Goal: Information Seeking & Learning: Learn about a topic

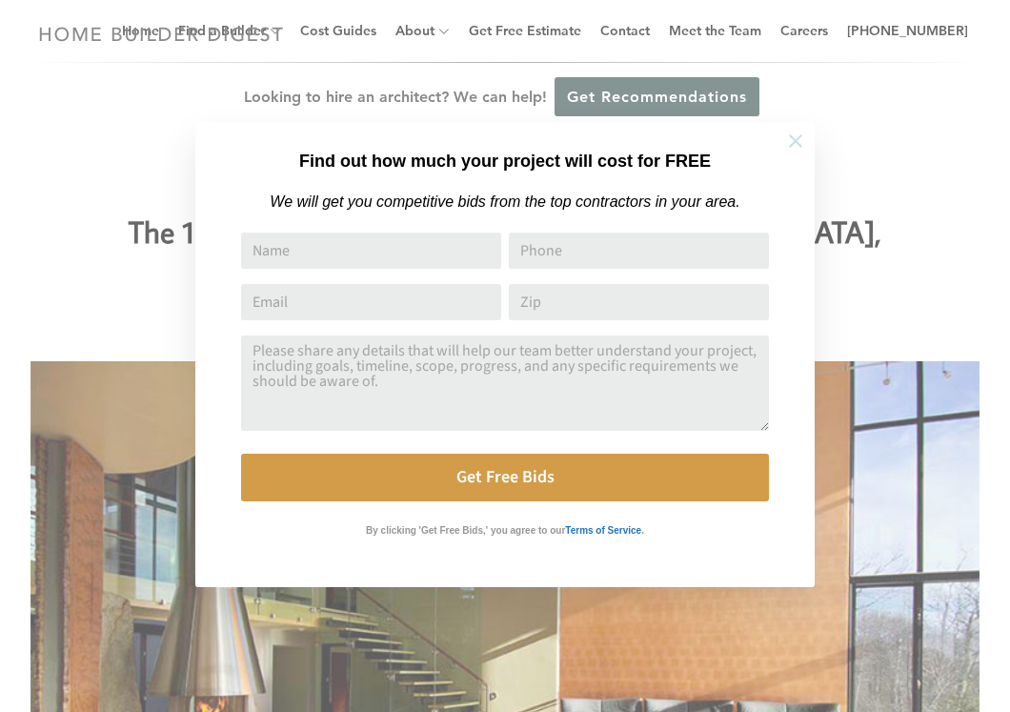
click at [791, 148] on icon at bounding box center [795, 141] width 21 height 21
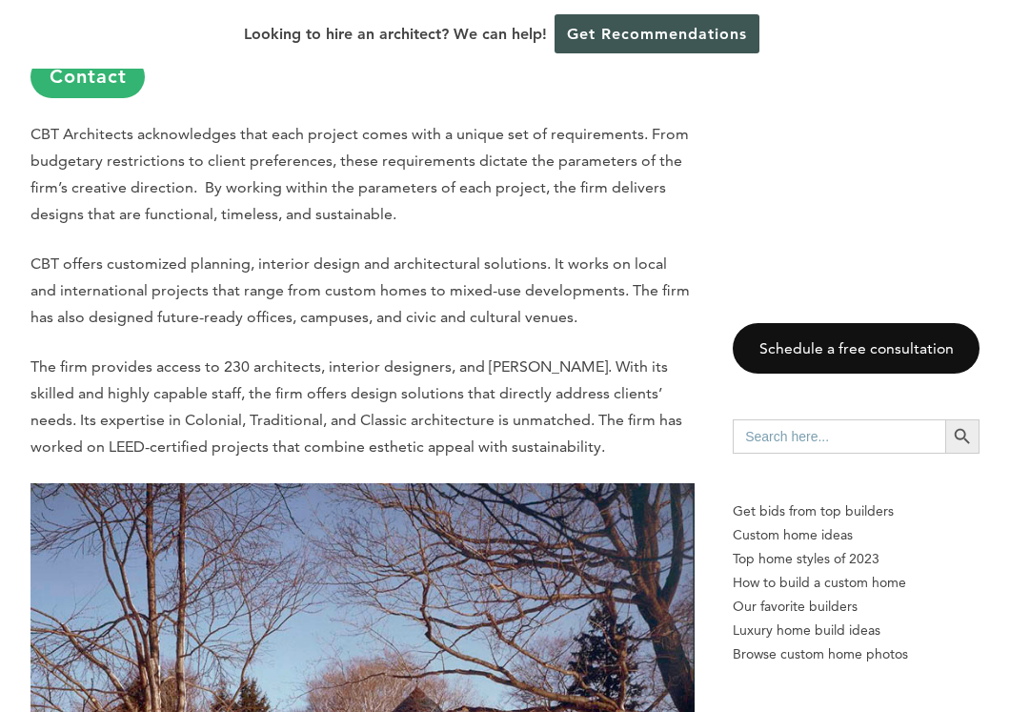
scroll to position [1071, 0]
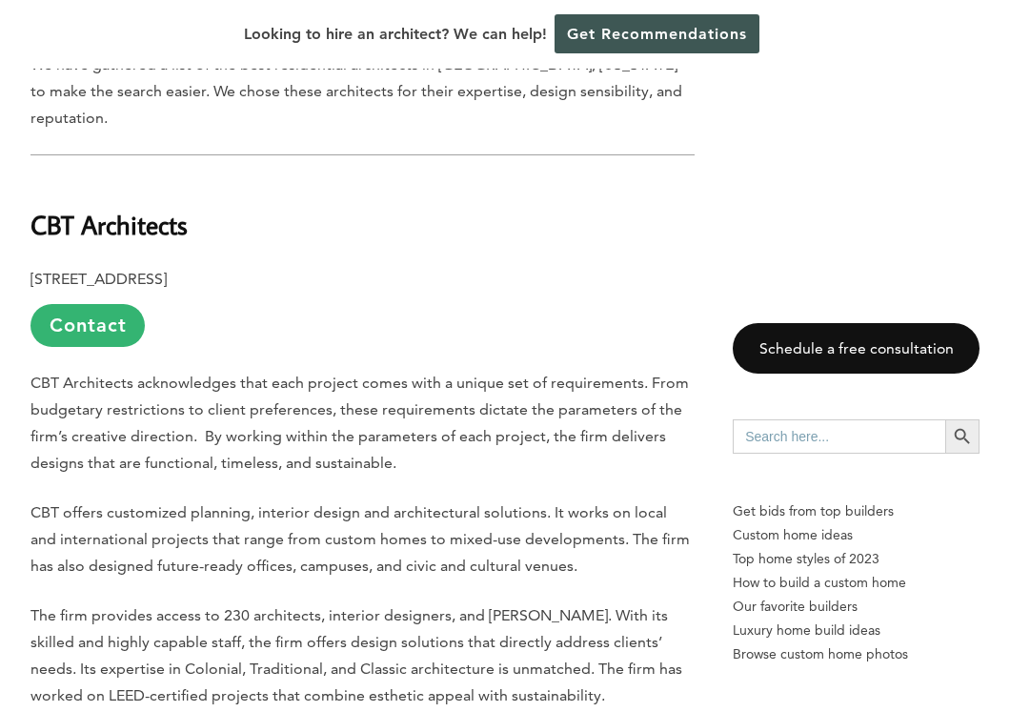
click at [183, 208] on b "CBT Architects" at bounding box center [108, 224] width 157 height 33
click at [218, 206] on h2 "CBT Architects" at bounding box center [362, 211] width 664 height 66
drag, startPoint x: 192, startPoint y: 205, endPoint x: 14, endPoint y: 205, distance: 178.2
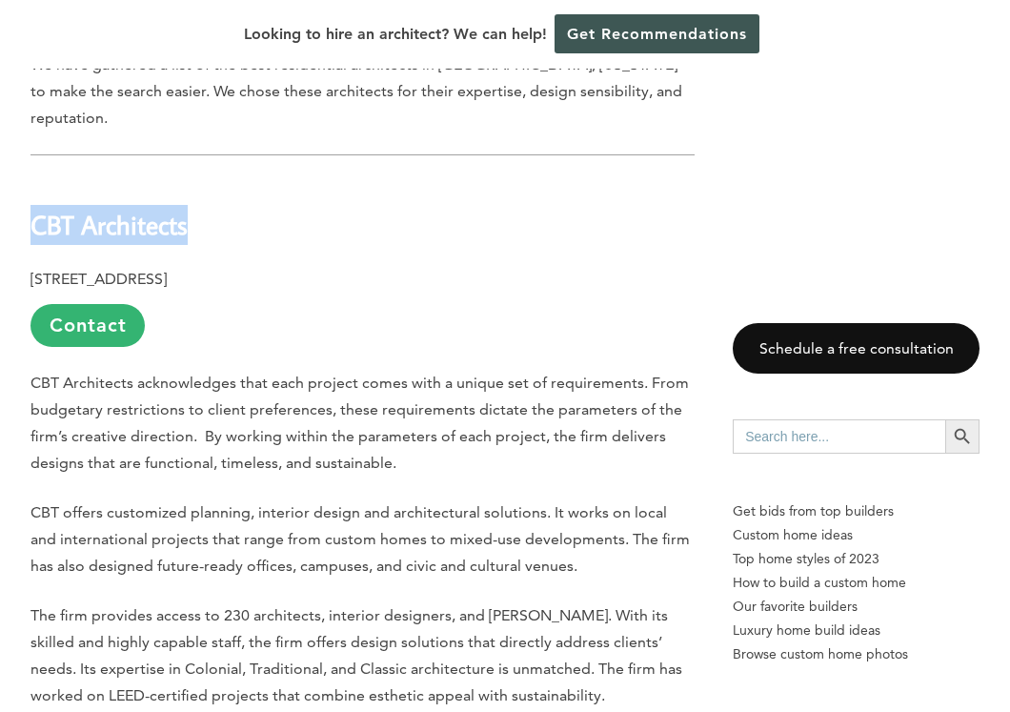
copy b "CBT Architects"
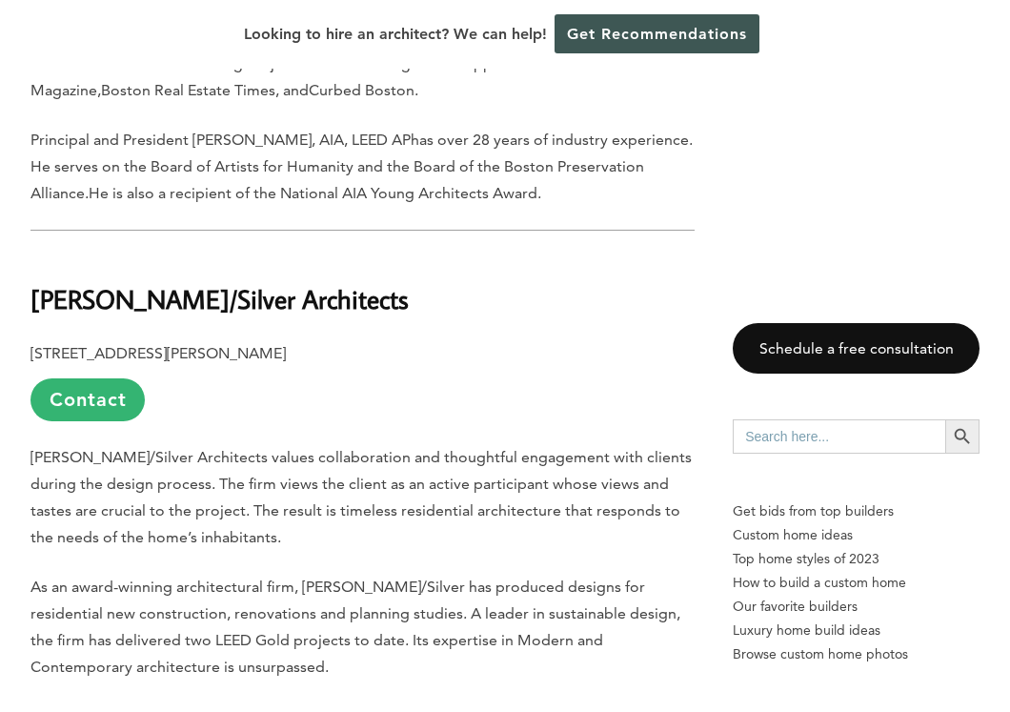
scroll to position [2549, 0]
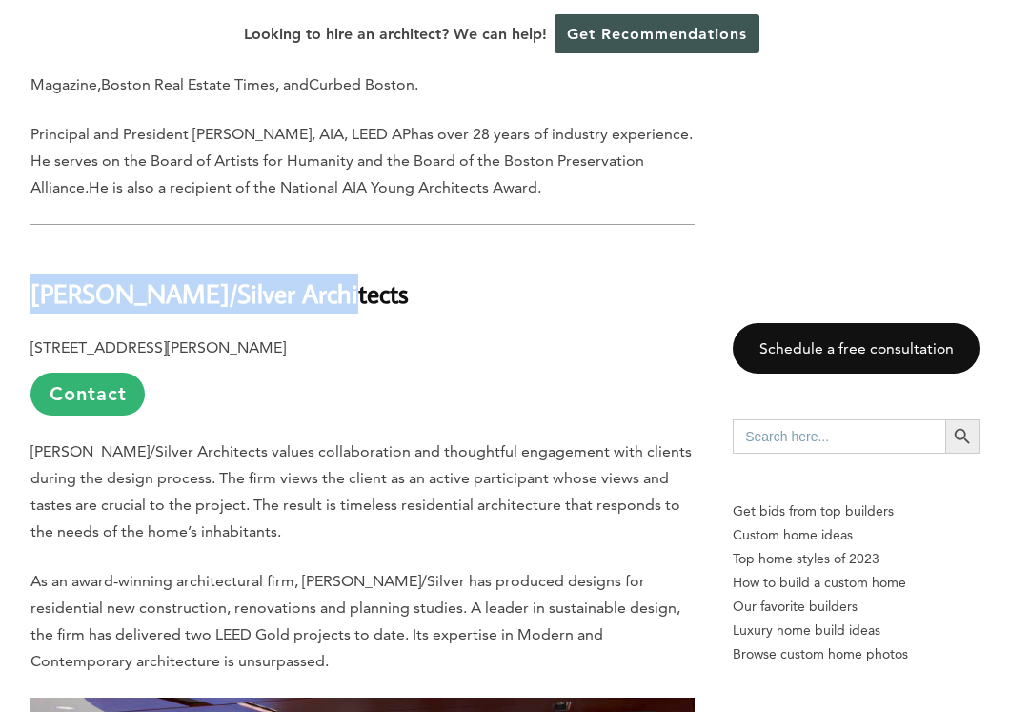
drag, startPoint x: 308, startPoint y: 232, endPoint x: 0, endPoint y: 226, distance: 307.8
copy b "[PERSON_NAME]/Silver Architects"
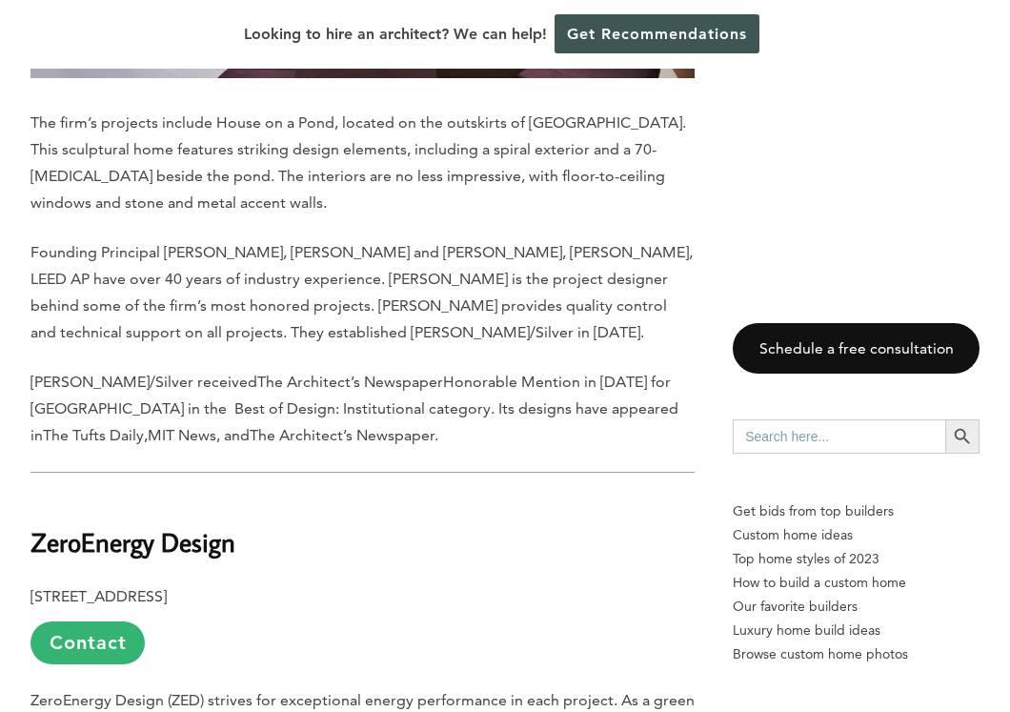
scroll to position [3715, 0]
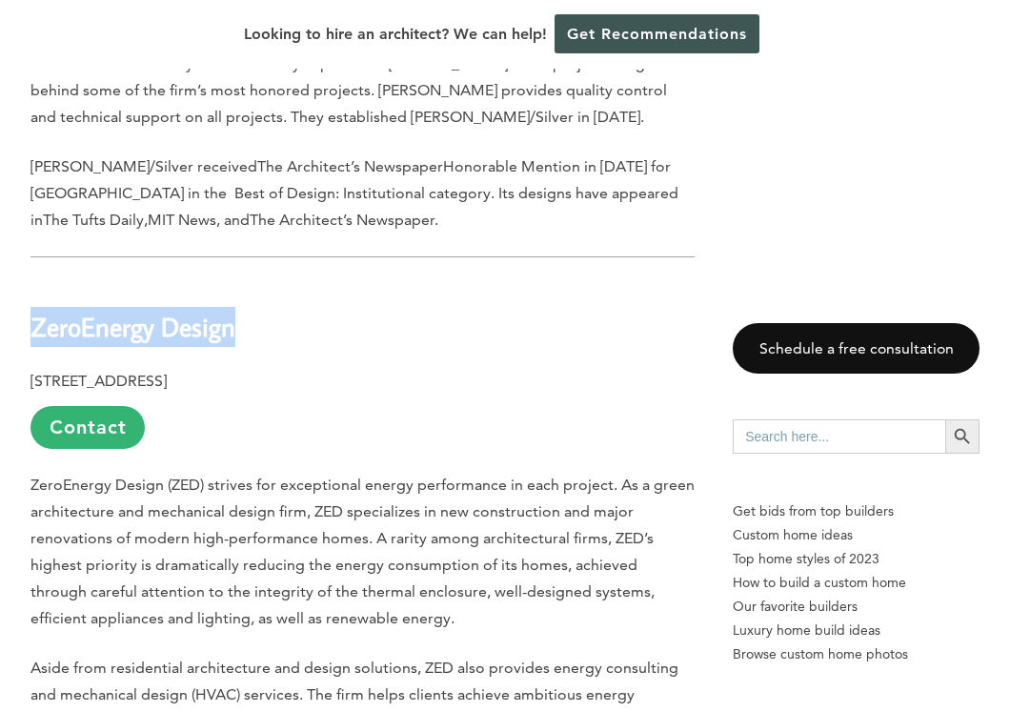
drag, startPoint x: 253, startPoint y: 277, endPoint x: 0, endPoint y: 270, distance: 252.6
copy b "ZeroEnergy Design"
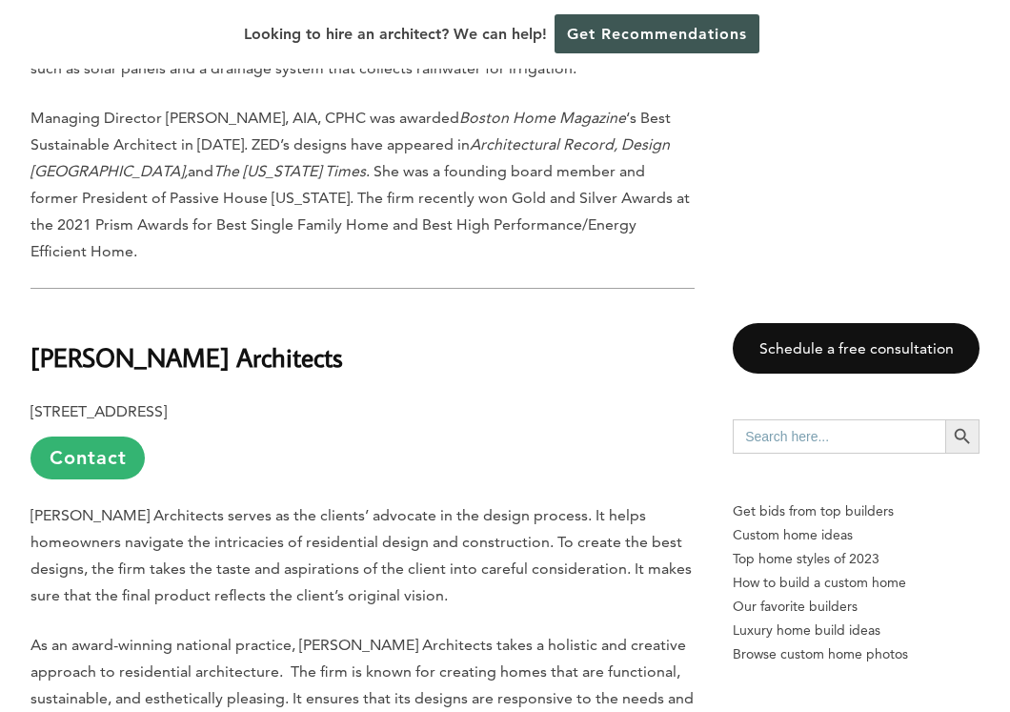
scroll to position [5042, 0]
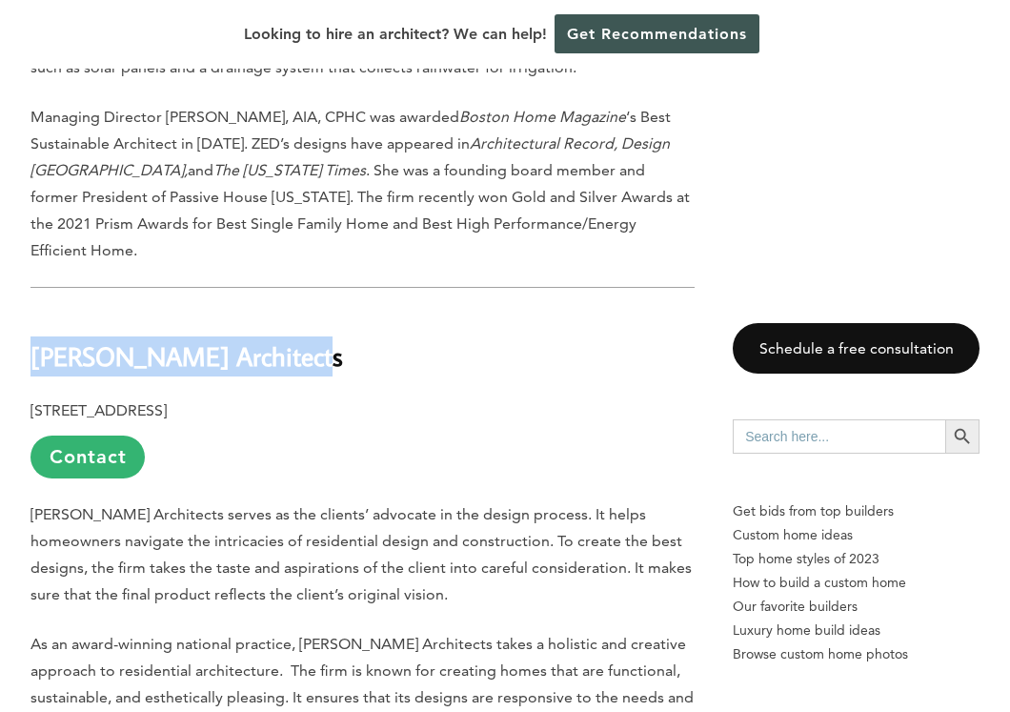
drag, startPoint x: 308, startPoint y: 271, endPoint x: 25, endPoint y: 271, distance: 283.0
copy b "[PERSON_NAME] Architects"
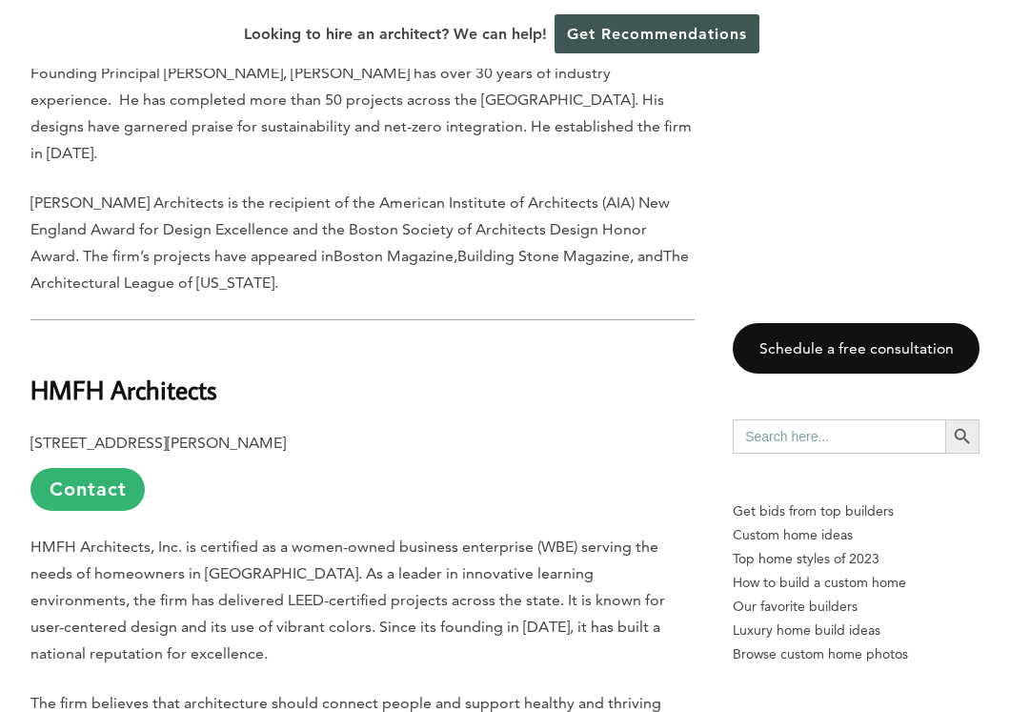
scroll to position [6460, 0]
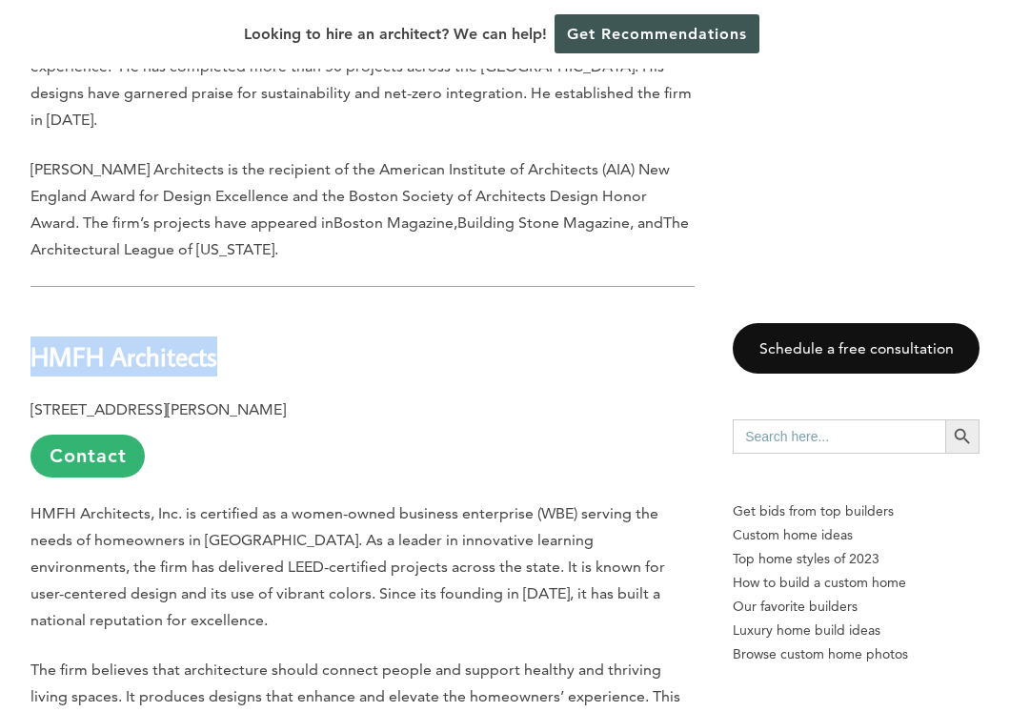
drag, startPoint x: 238, startPoint y: 246, endPoint x: 0, endPoint y: 245, distance: 238.2
copy b "HMFH Architects"
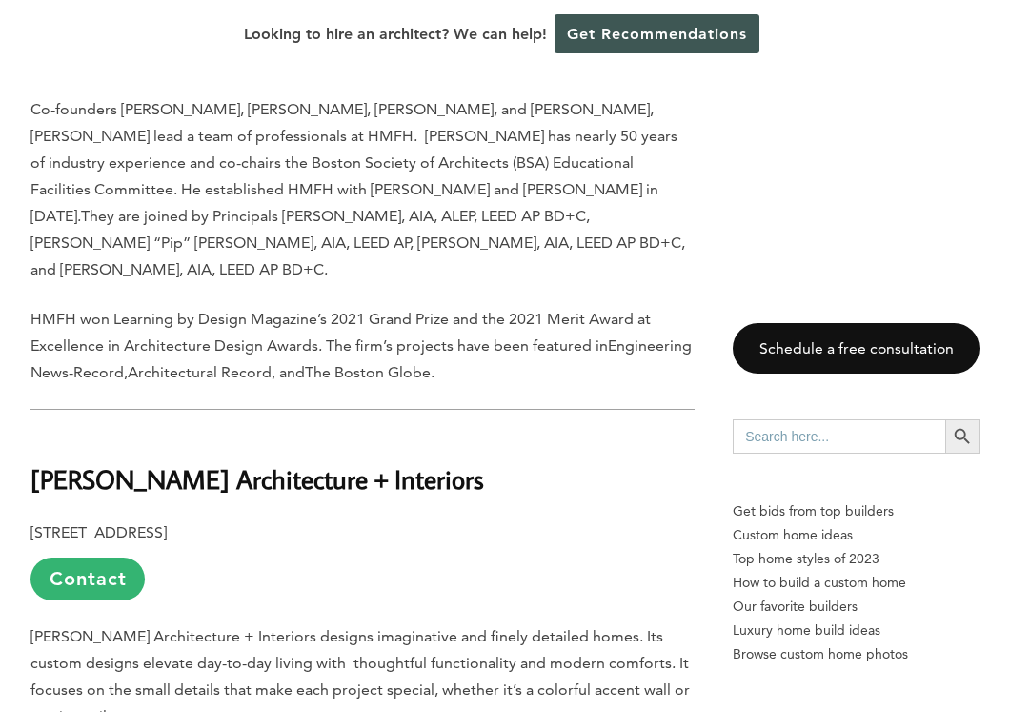
scroll to position [7756, 0]
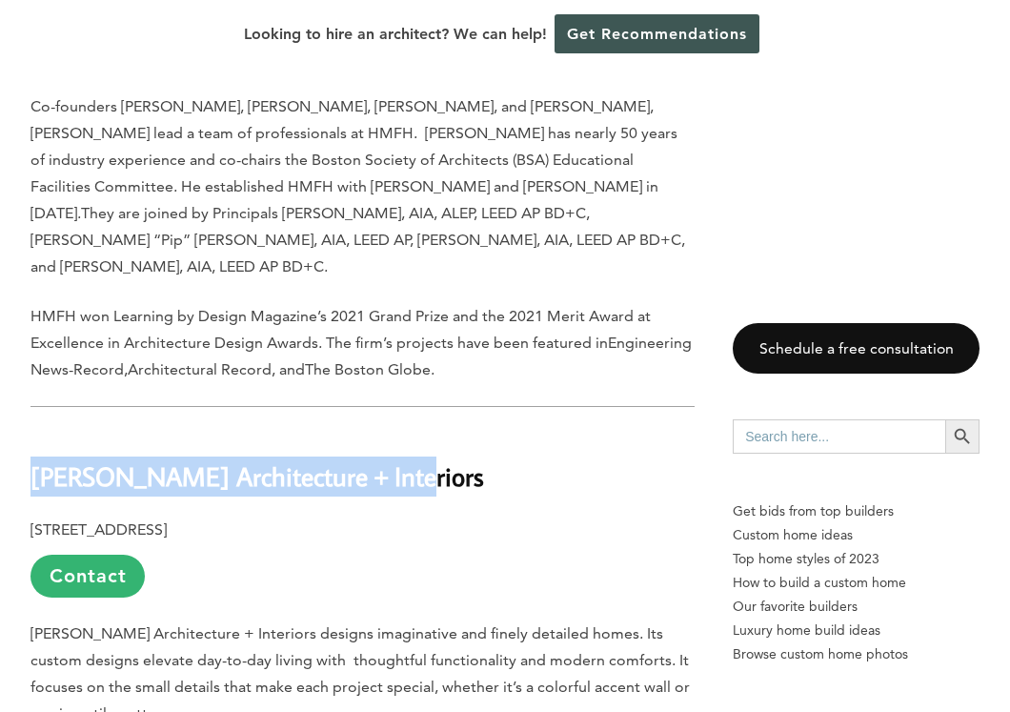
drag, startPoint x: 448, startPoint y: 310, endPoint x: 25, endPoint y: 298, distance: 423.2
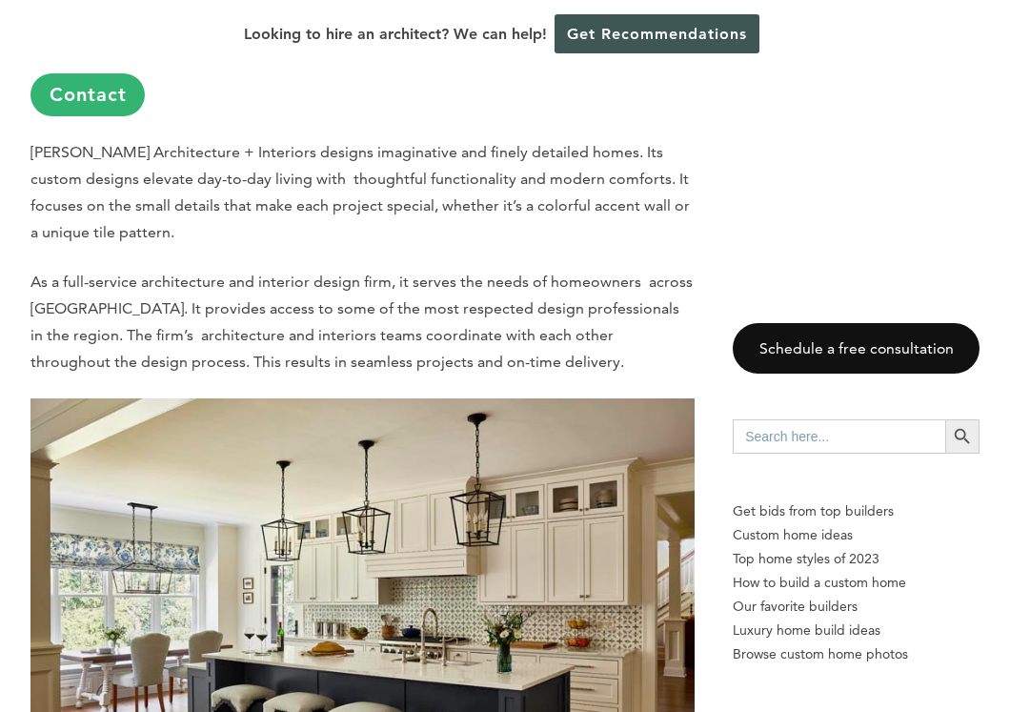
scroll to position [7905, 0]
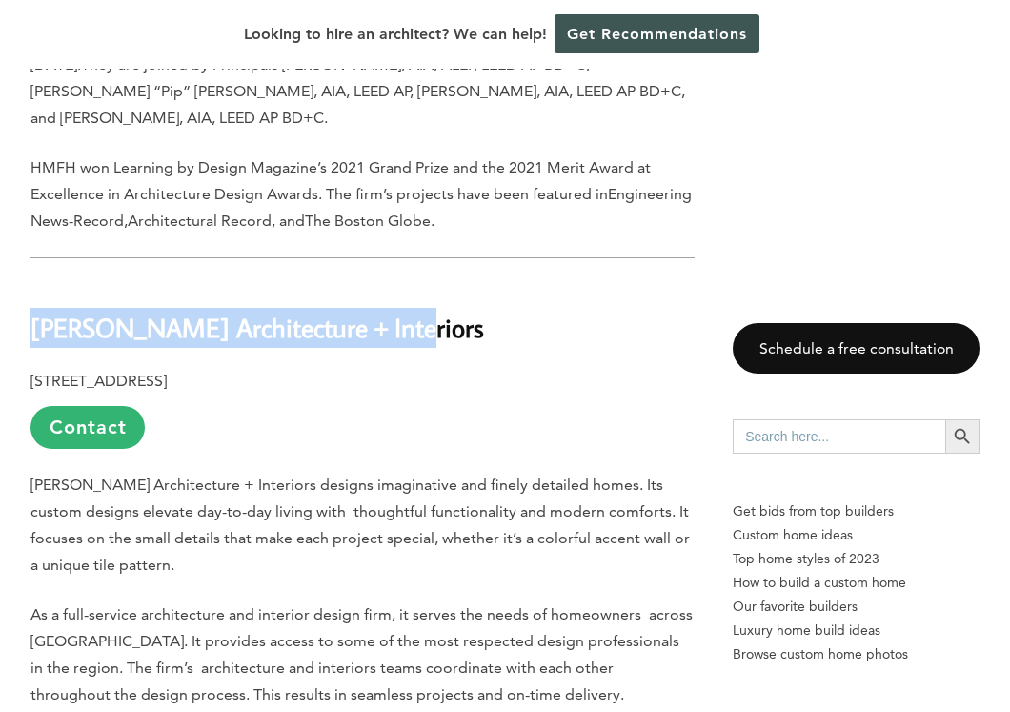
copy b "[PERSON_NAME] Architecture + Interiors"
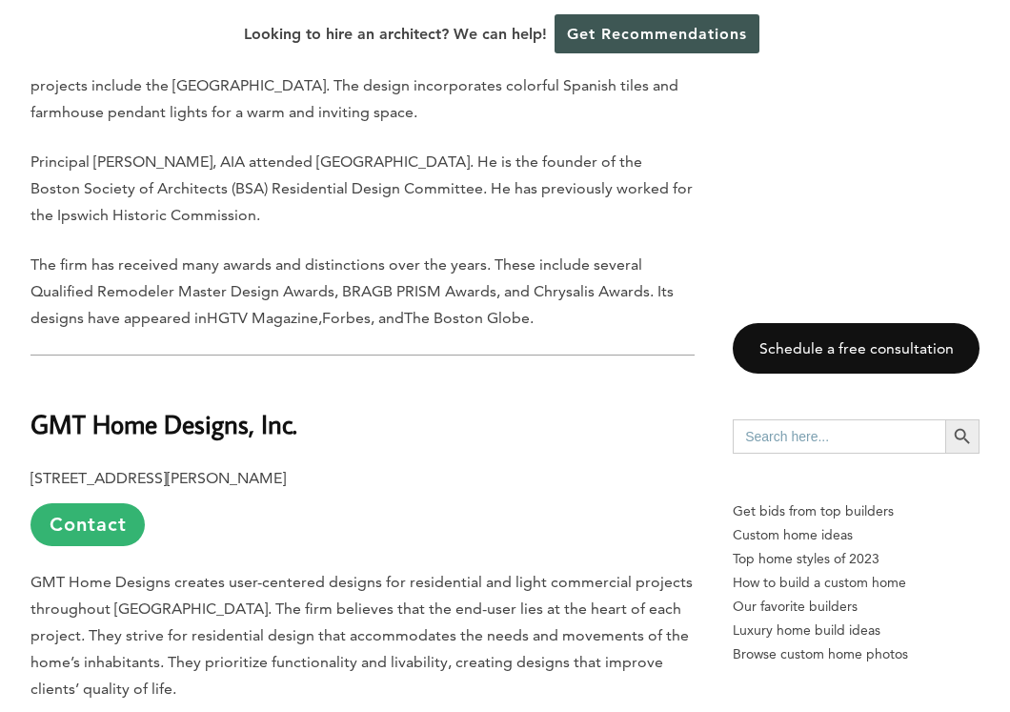
scroll to position [9092, 0]
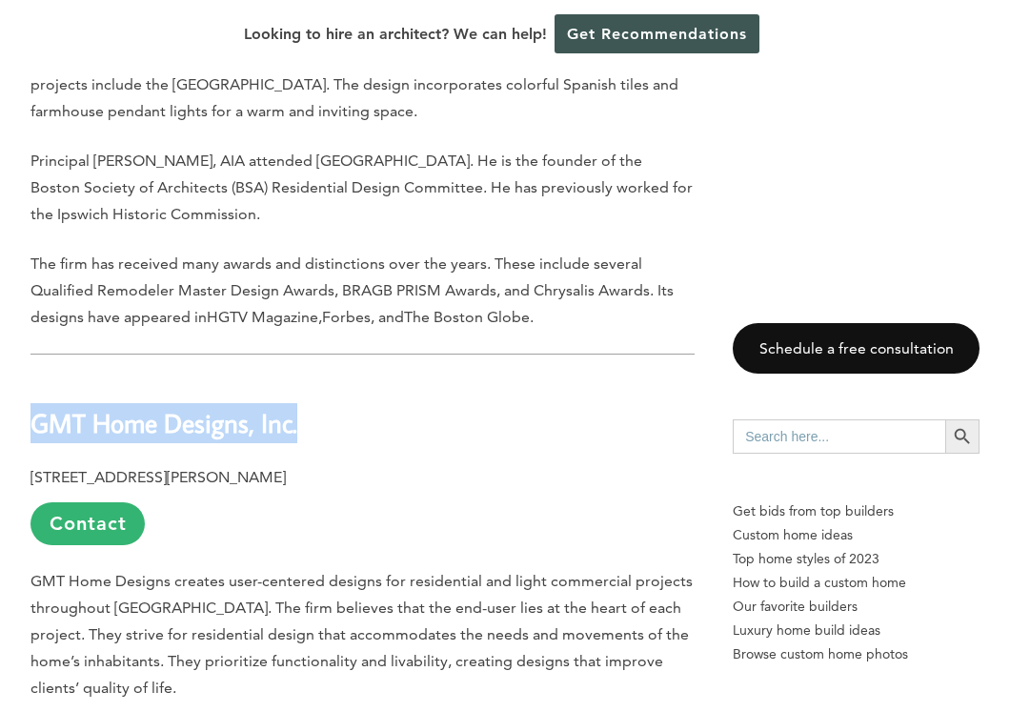
drag, startPoint x: 346, startPoint y: 262, endPoint x: 0, endPoint y: 259, distance: 345.9
copy b "GMT Home Designs, Inc."
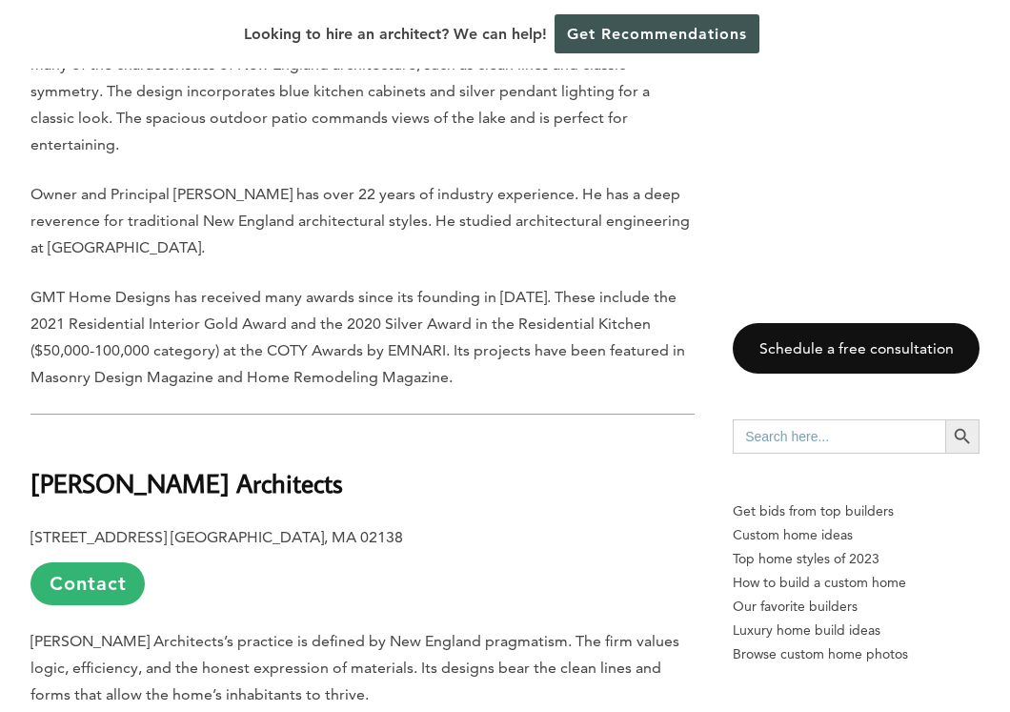
scroll to position [10509, 0]
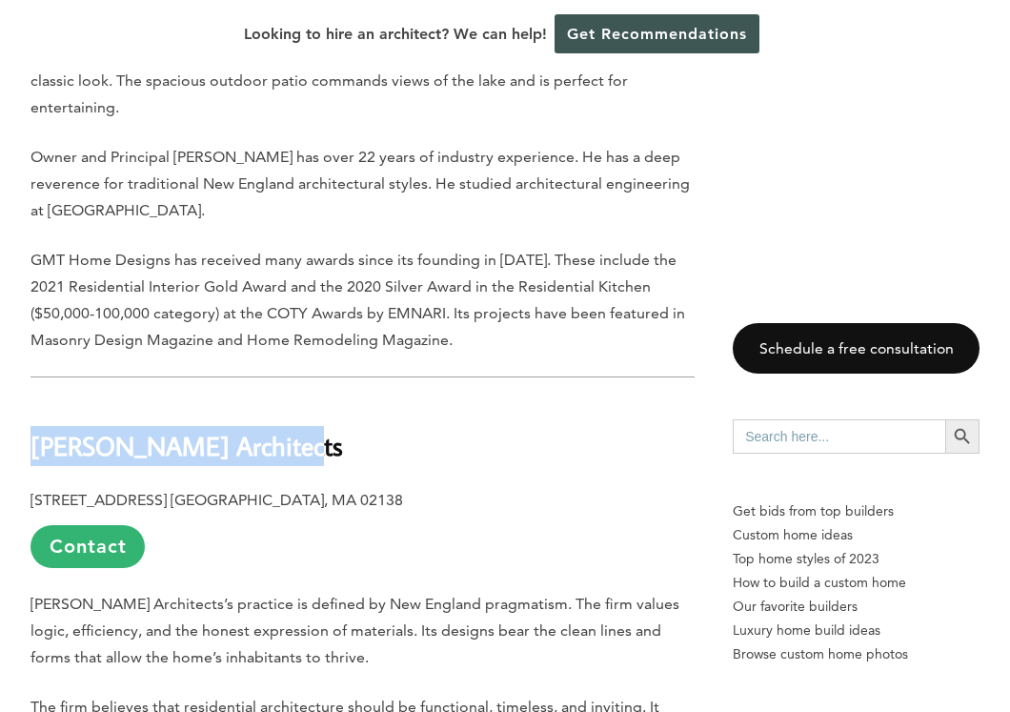
drag, startPoint x: 336, startPoint y: 241, endPoint x: 0, endPoint y: 255, distance: 336.7
copy b "[PERSON_NAME] Architects"
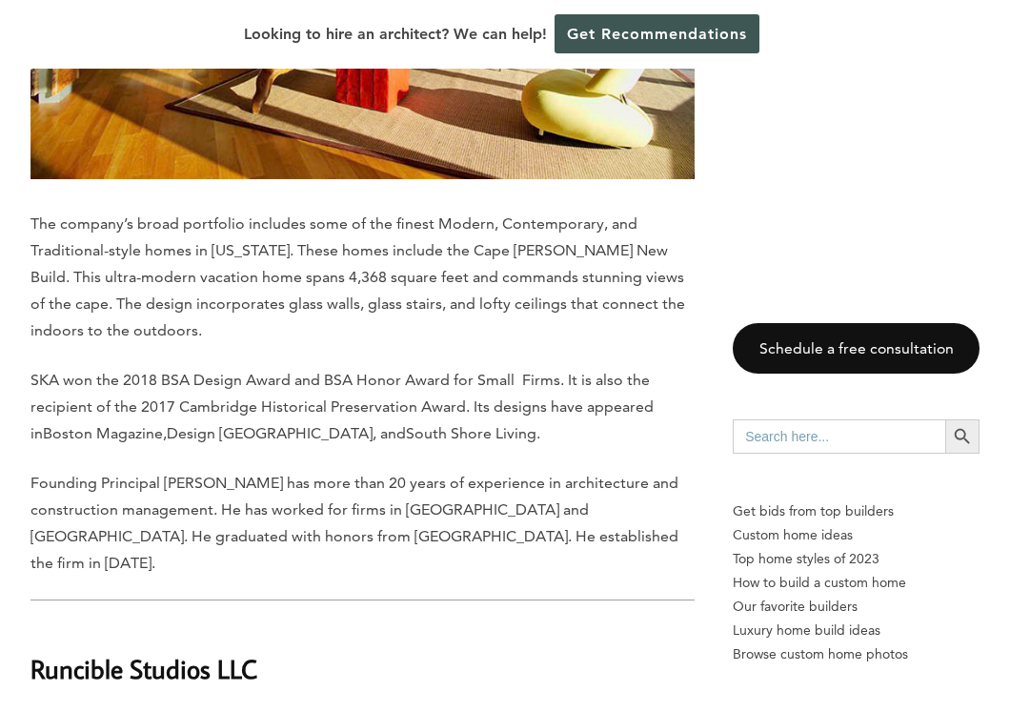
scroll to position [11729, 0]
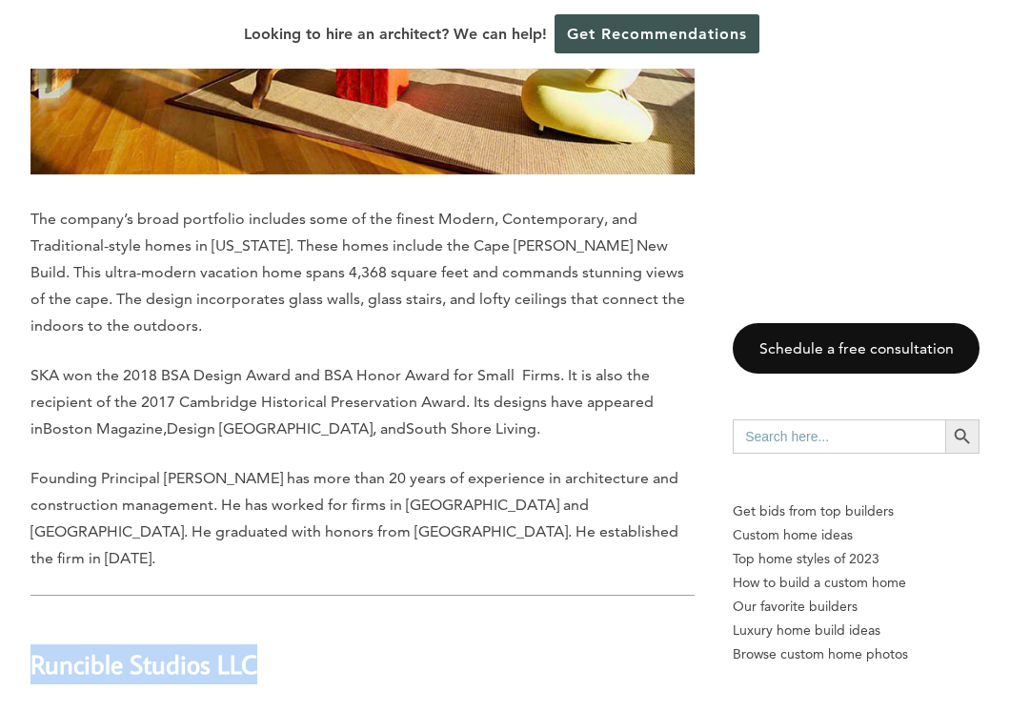
drag, startPoint x: 298, startPoint y: 422, endPoint x: 0, endPoint y: 426, distance: 298.3
click at [0, 426] on div "Last updated on [DATE] 12:42 pm Old meets new in [GEOGRAPHIC_DATA], where buyer…" at bounding box center [505, 372] width 1010 height 22356
copy b "Runcible Studios LLC"
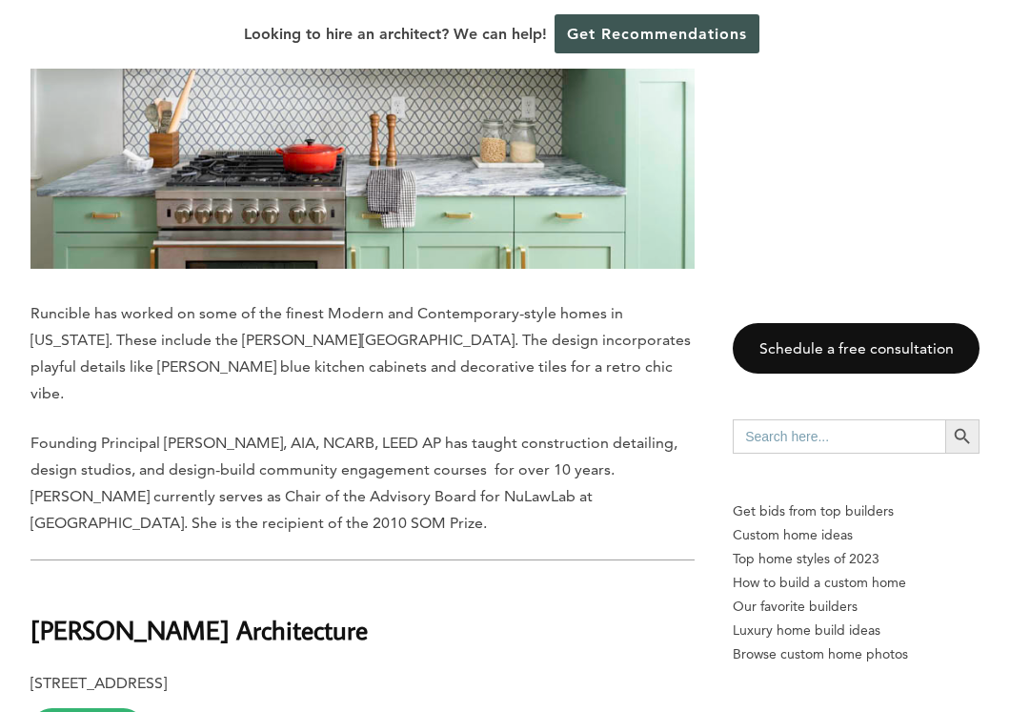
scroll to position [12975, 0]
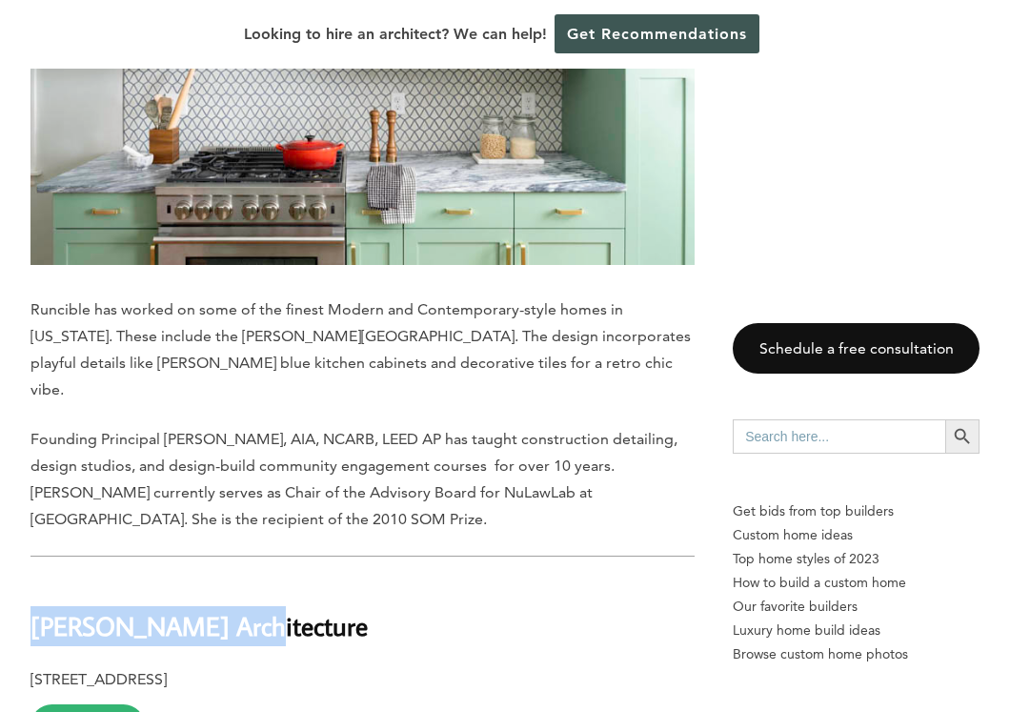
drag, startPoint x: 272, startPoint y: 357, endPoint x: 0, endPoint y: 335, distance: 272.4
copy b "[PERSON_NAME] Architecture"
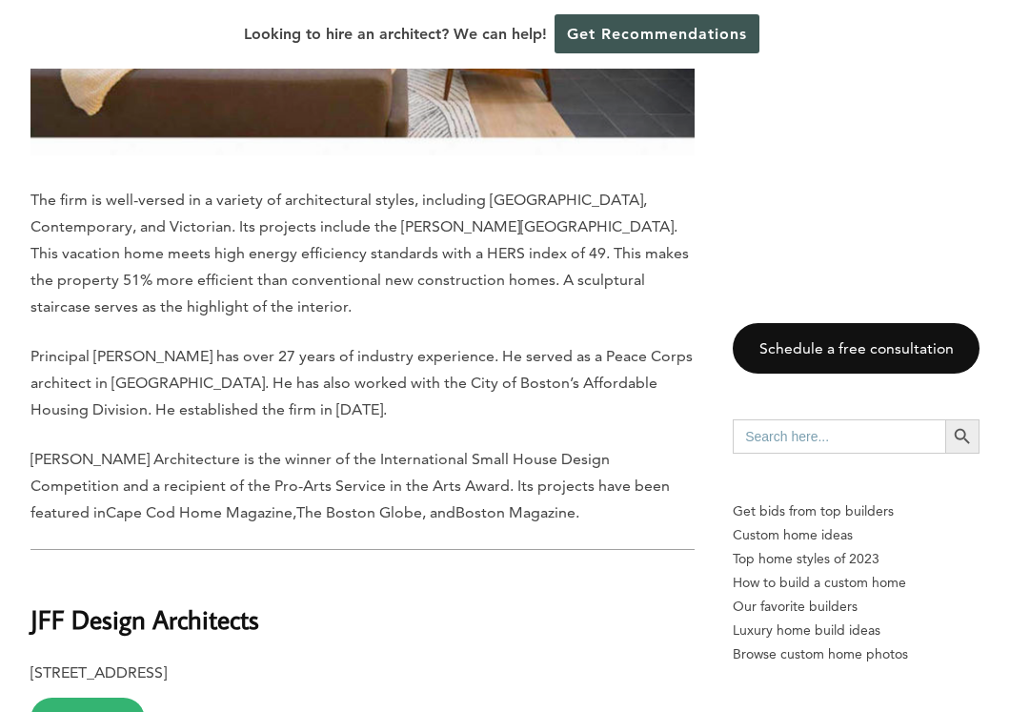
scroll to position [14380, 0]
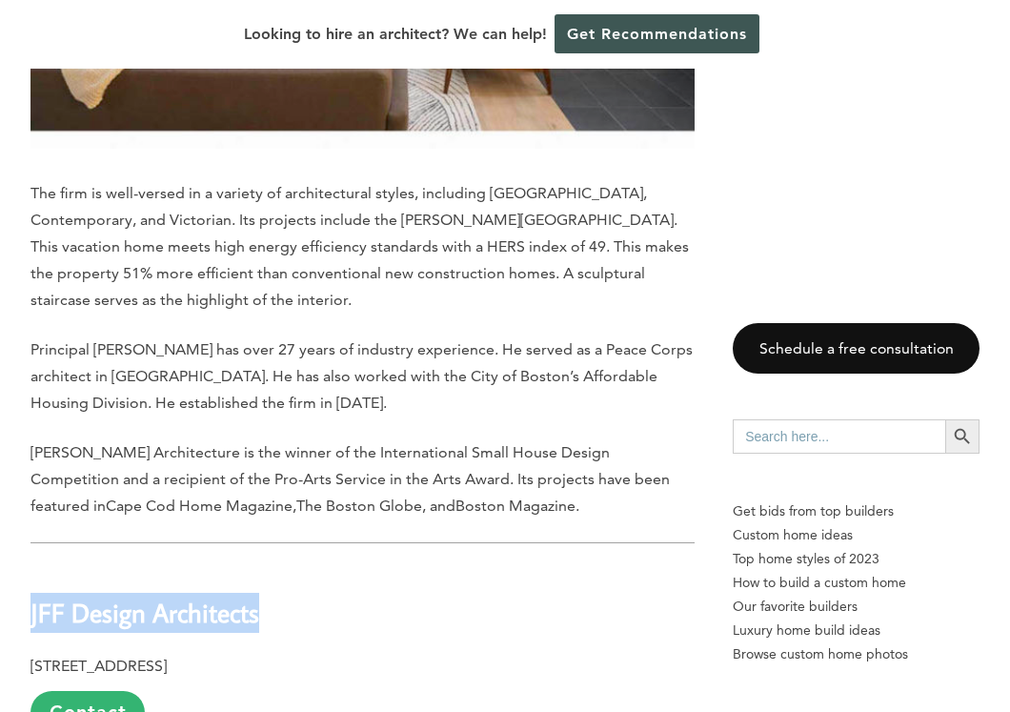
drag, startPoint x: 287, startPoint y: 344, endPoint x: 0, endPoint y: 344, distance: 286.8
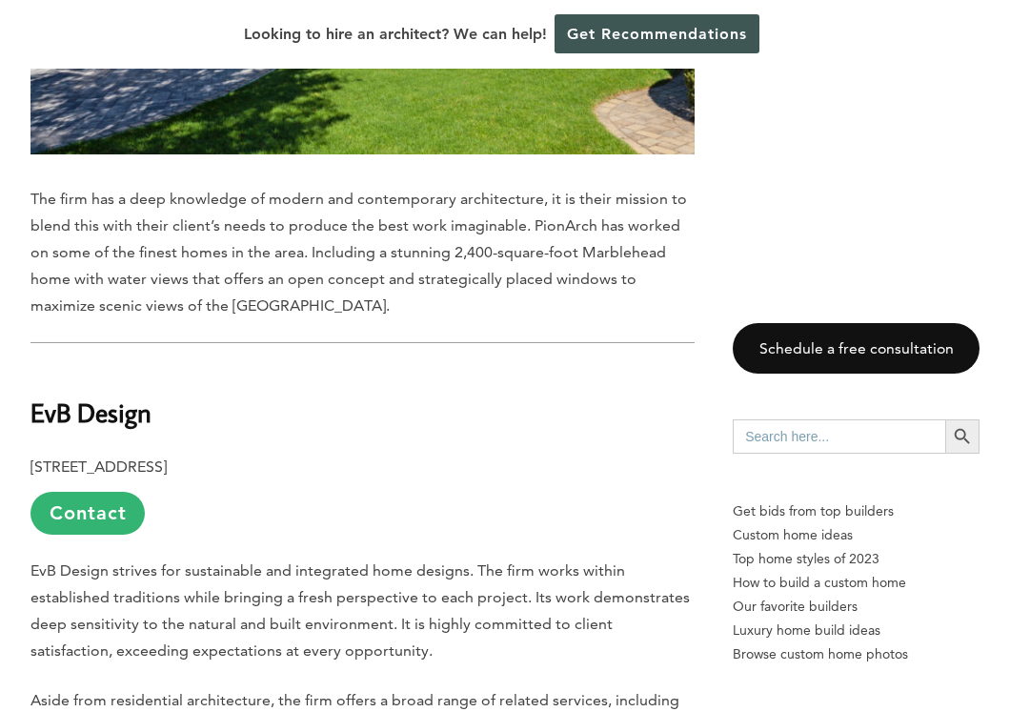
scroll to position [17106, 0]
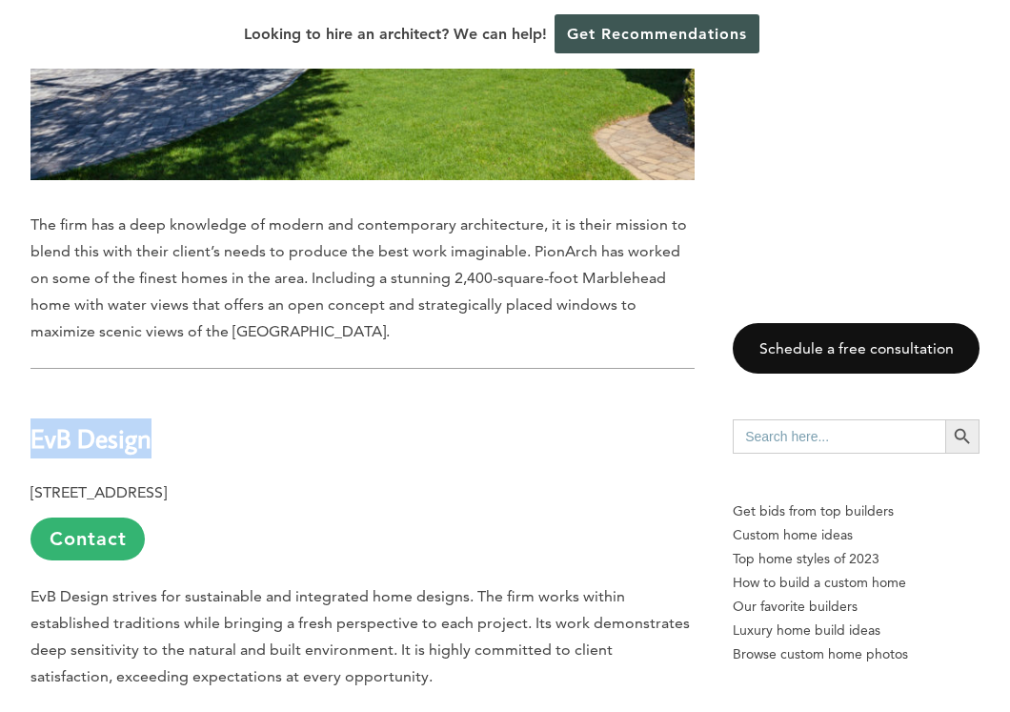
drag, startPoint x: 163, startPoint y: 143, endPoint x: 0, endPoint y: 143, distance: 162.9
